Goal: Task Accomplishment & Management: Manage account settings

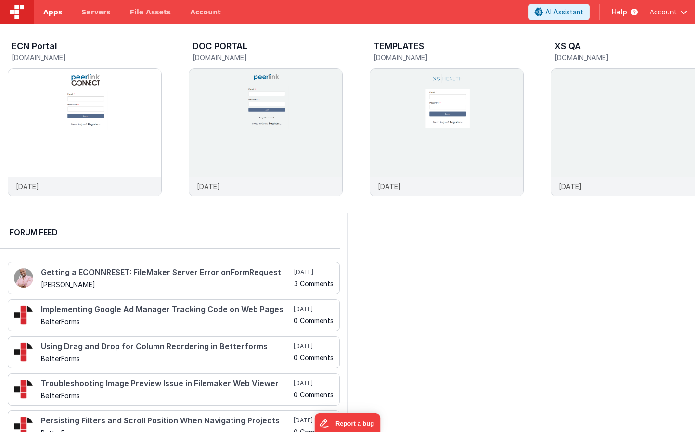
click at [52, 14] on span "Apps" at bounding box center [52, 12] width 19 height 10
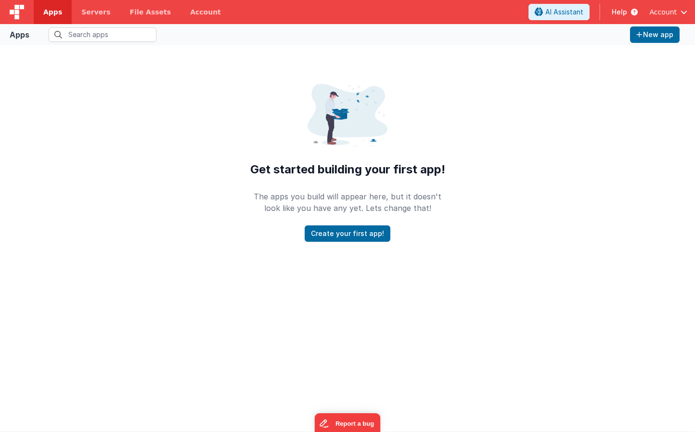
click at [667, 13] on span "Account" at bounding box center [662, 12] width 27 height 10
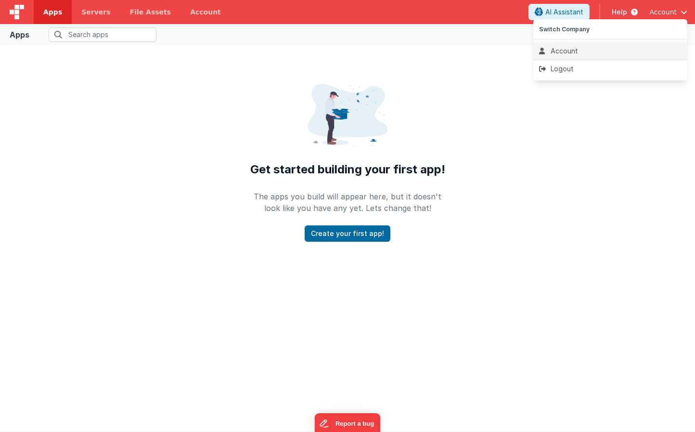
click at [583, 47] on div "Account" at bounding box center [610, 51] width 142 height 10
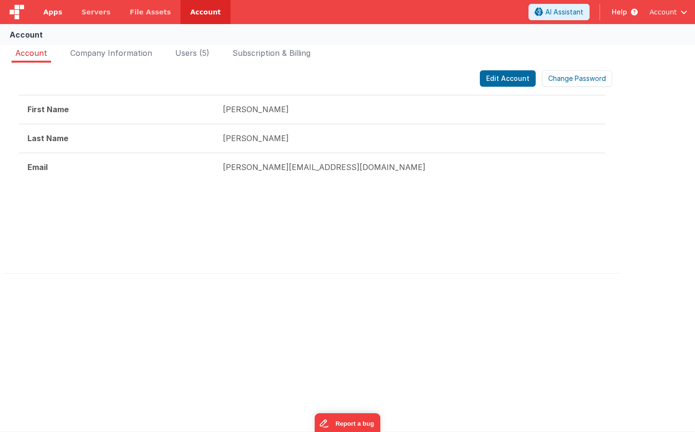
click at [53, 9] on span "Apps" at bounding box center [52, 12] width 19 height 10
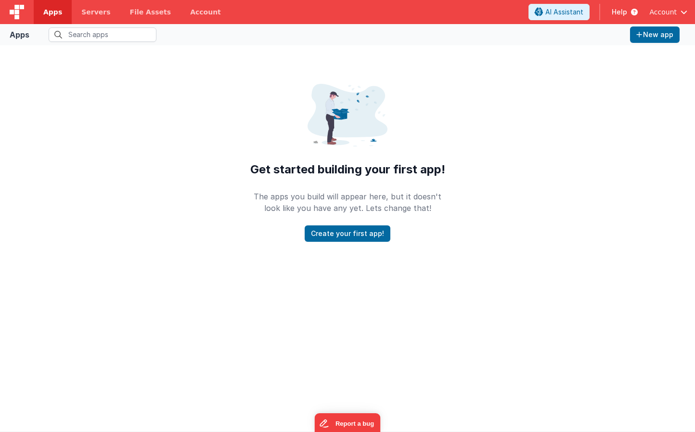
click at [671, 12] on span "Account" at bounding box center [662, 12] width 27 height 10
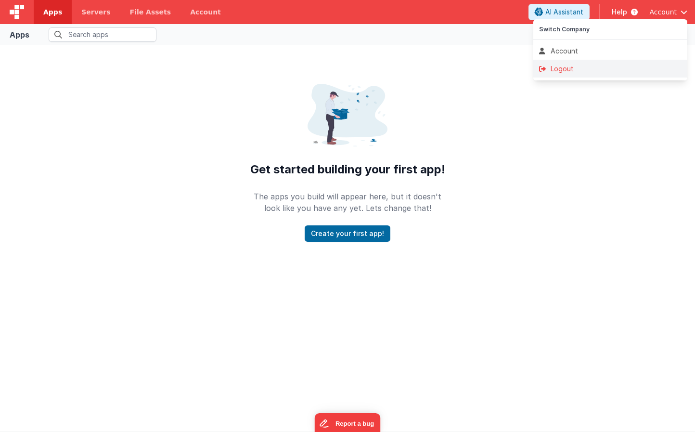
click at [559, 72] on div "Logout" at bounding box center [610, 69] width 142 height 10
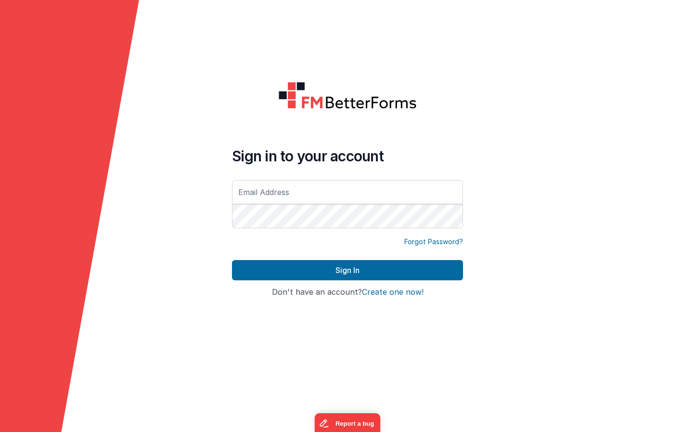
click at [231, 74] on form "Sign in to your account Forgot Password? Sign In Sign in with Google Don't have…" at bounding box center [347, 216] width 695 height 432
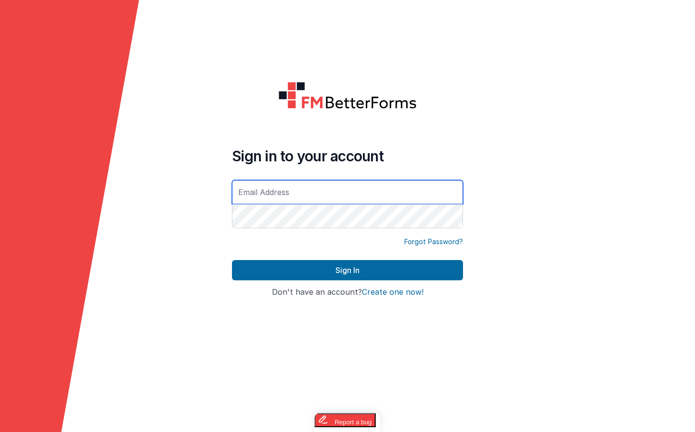
type input "[PERSON_NAME][EMAIL_ADDRESS][DOMAIN_NAME]"
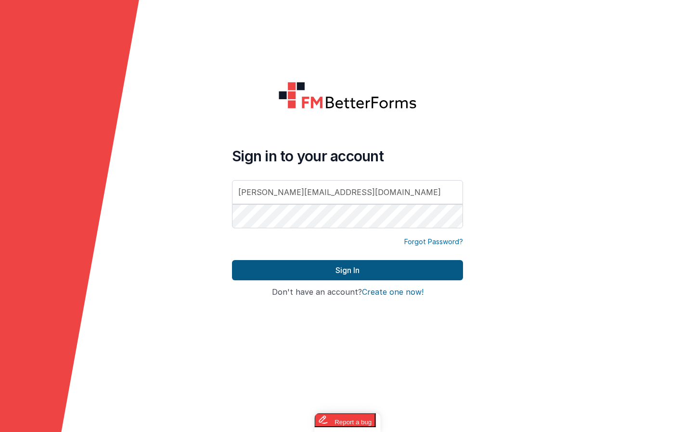
click at [350, 268] on button "Sign In" at bounding box center [347, 270] width 231 height 20
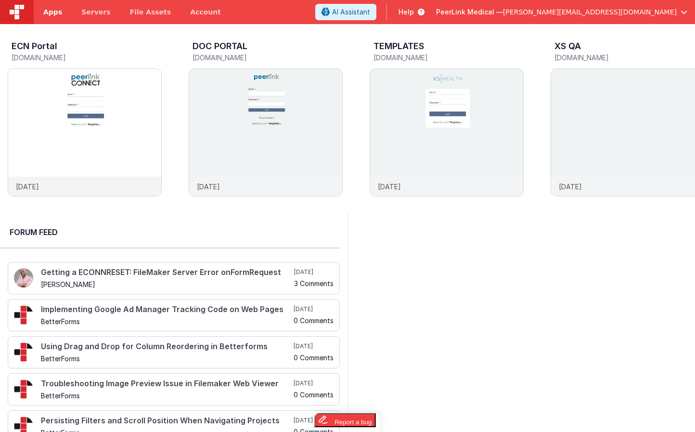
click at [53, 17] on link "Apps" at bounding box center [53, 12] width 38 height 24
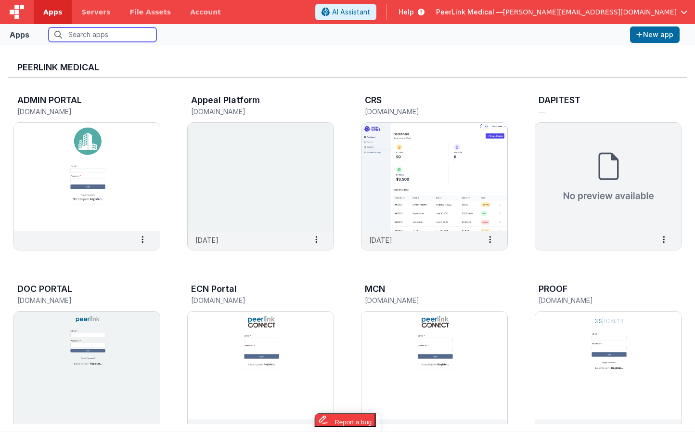
scroll to position [112, 0]
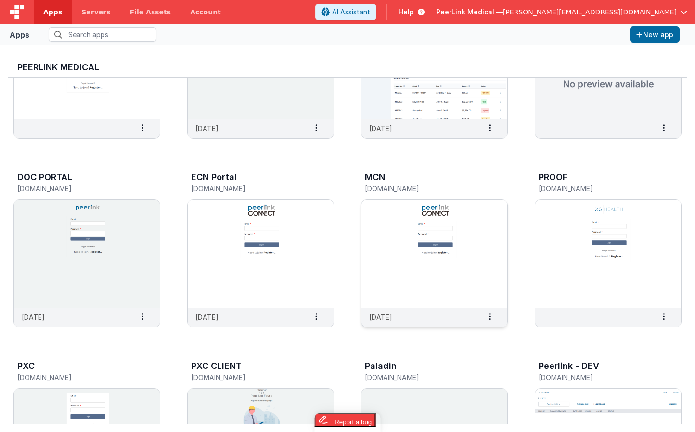
click at [415, 257] on img at bounding box center [435, 254] width 146 height 108
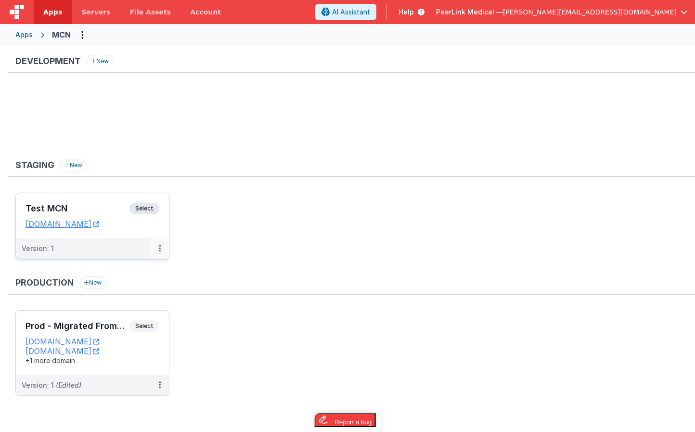
click at [164, 251] on button at bounding box center [160, 248] width 18 height 20
click at [254, 263] on div at bounding box center [347, 216] width 695 height 432
click at [160, 249] on button at bounding box center [160, 248] width 18 height 20
click at [124, 271] on link "Edit" at bounding box center [126, 269] width 85 height 17
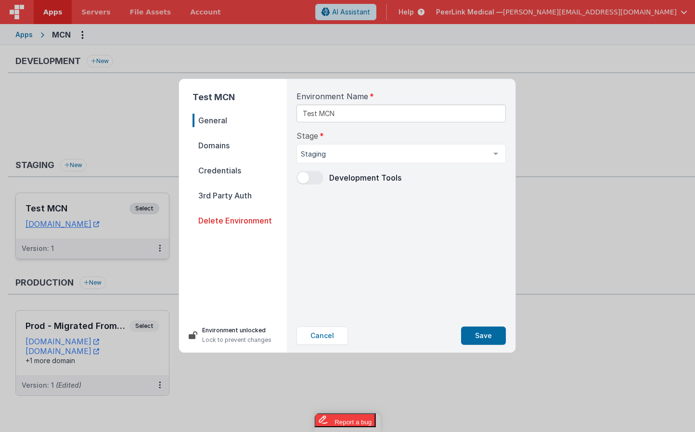
click at [231, 149] on span "Domains" at bounding box center [240, 145] width 94 height 13
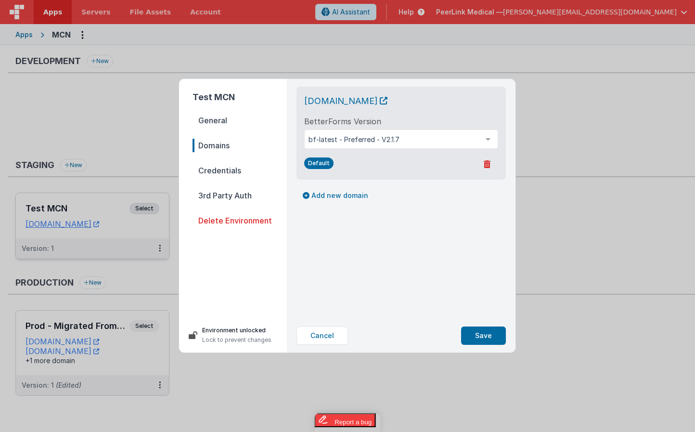
click at [233, 176] on span "Credentials" at bounding box center [240, 170] width 94 height 13
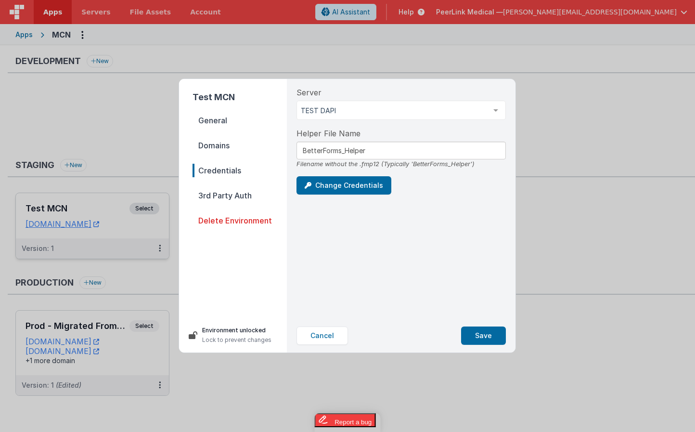
click at [236, 195] on span "3rd Party Auth" at bounding box center [240, 195] width 94 height 13
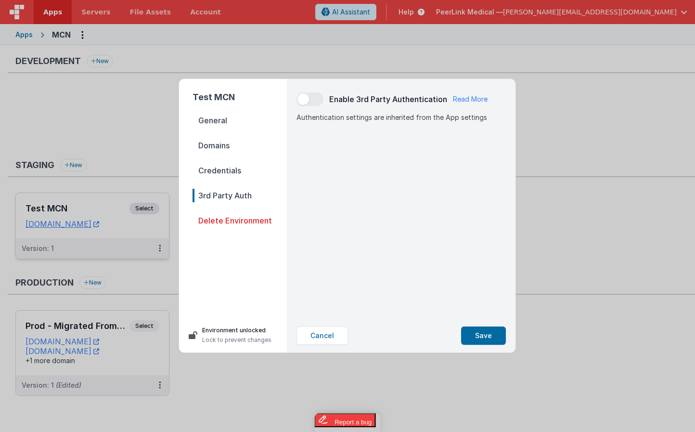
click at [224, 126] on span "General" at bounding box center [240, 120] width 94 height 13
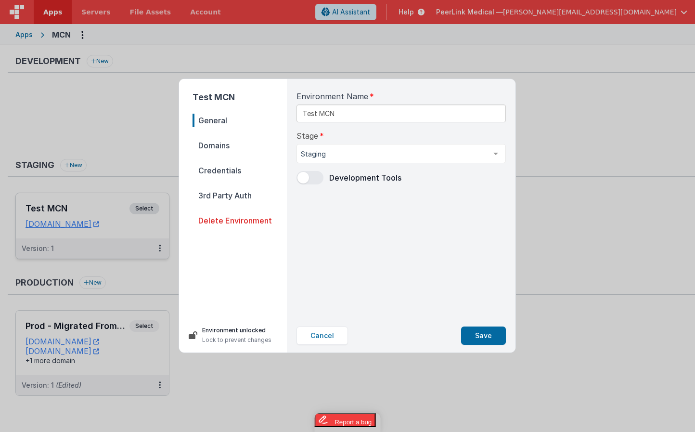
click at [227, 144] on span "Domains" at bounding box center [240, 145] width 94 height 13
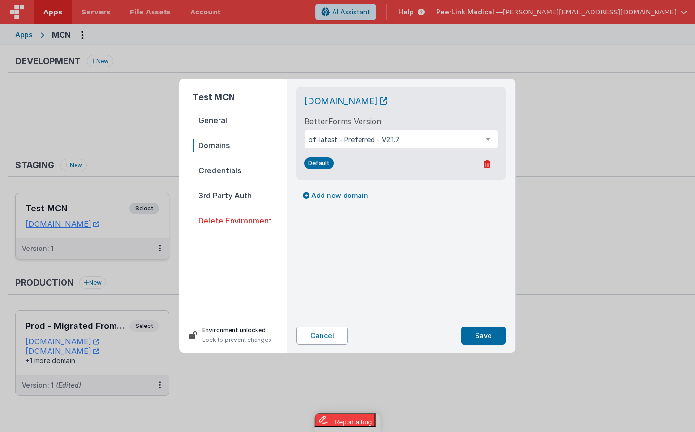
click at [327, 338] on button "Cancel" at bounding box center [323, 335] width 52 height 18
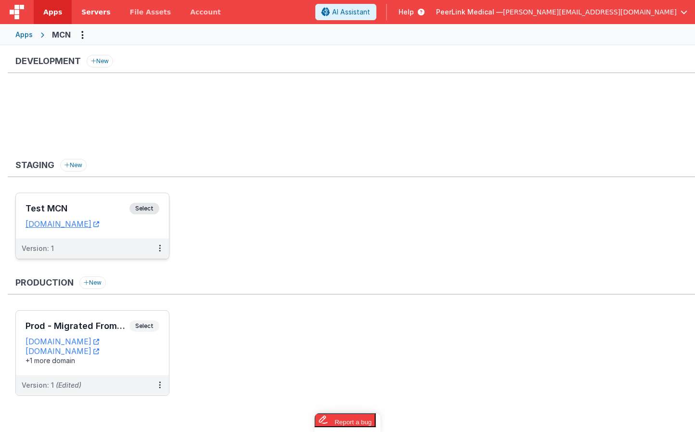
click at [92, 12] on span "Servers" at bounding box center [95, 12] width 29 height 10
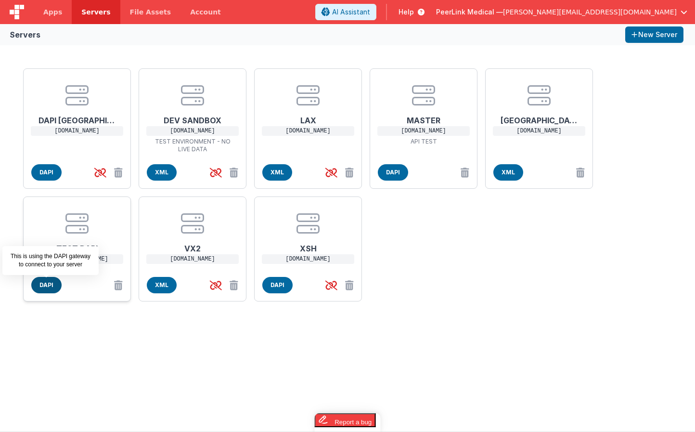
click at [50, 287] on span "DAPI" at bounding box center [46, 285] width 30 height 16
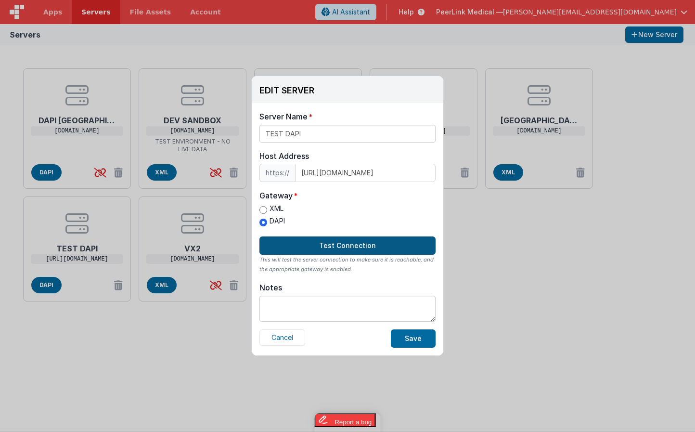
click at [335, 249] on button "Test Connection" at bounding box center [347, 245] width 176 height 18
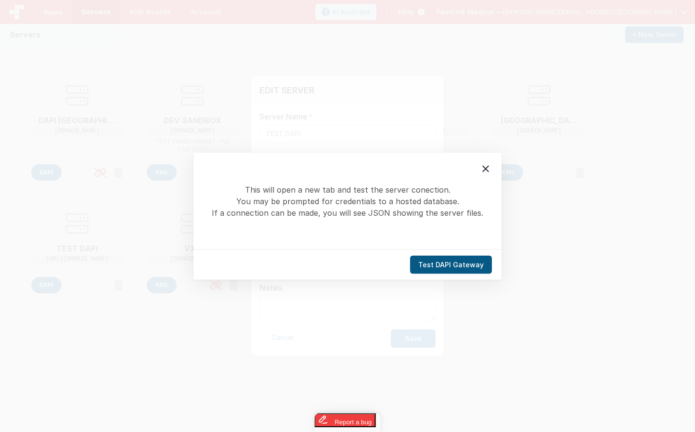
click at [445, 267] on button "Test DAPI Gateway" at bounding box center [451, 264] width 82 height 18
click at [491, 171] on icon at bounding box center [486, 169] width 12 height 12
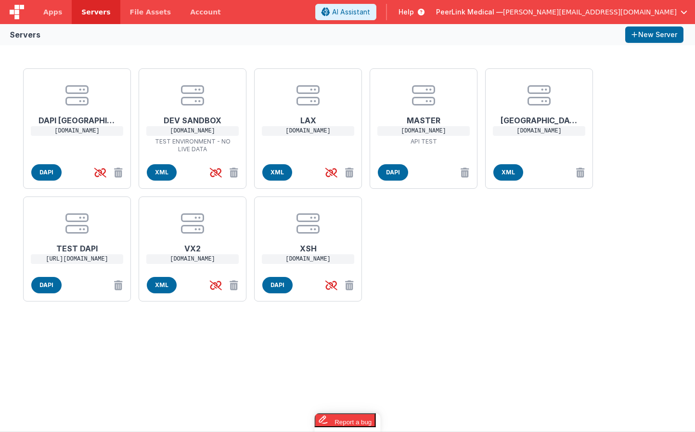
click at [639, 217] on div "EDIT SERVER Delete Server Delete Server Name TEST DAPI Host Address https:// at…" at bounding box center [347, 216] width 695 height 432
click at [655, 15] on span "[PERSON_NAME][EMAIL_ADDRESS][DOMAIN_NAME]" at bounding box center [590, 12] width 174 height 10
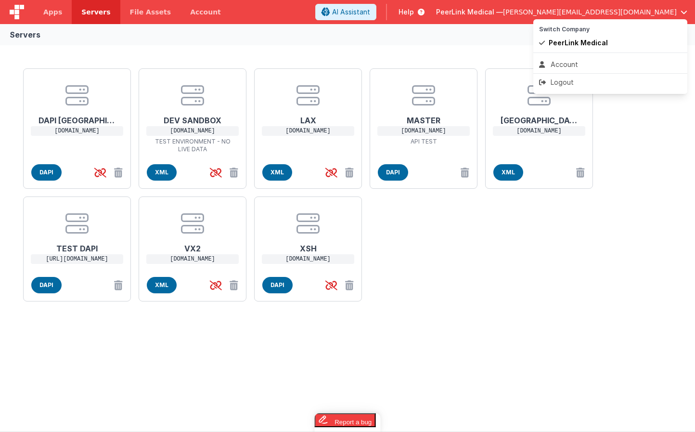
click at [494, 49] on button at bounding box center [347, 216] width 695 height 432
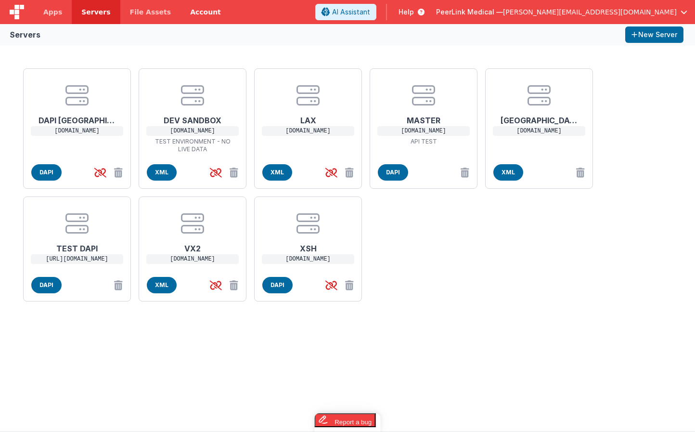
click at [190, 12] on link "Account" at bounding box center [206, 12] width 50 height 24
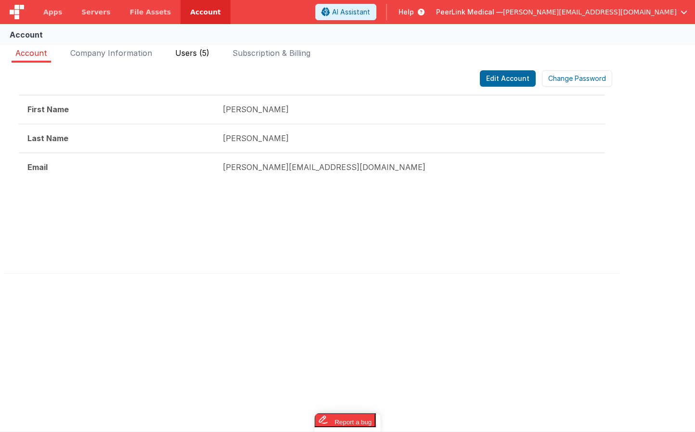
click at [195, 52] on span "Users (5)" at bounding box center [192, 53] width 34 height 10
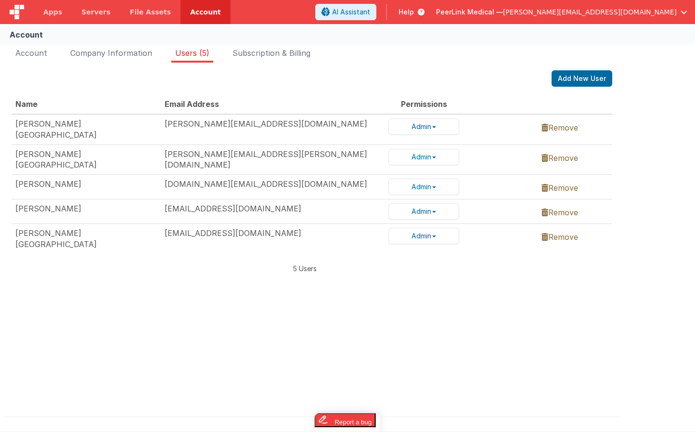
click at [191, 302] on div "Name Email Address Permissions Dominique Choquette dominique@peerlinkmedical.co…" at bounding box center [312, 242] width 601 height 297
click at [25, 56] on span "Account" at bounding box center [31, 53] width 32 height 10
